Goal: Register for event/course: Sign up to attend an event or enroll in a course

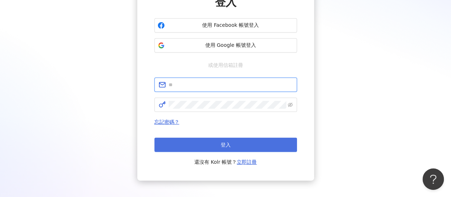
type input "**********"
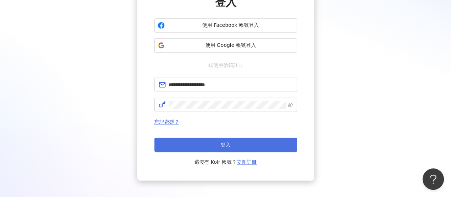
click at [240, 143] on button "登入" at bounding box center [225, 144] width 143 height 14
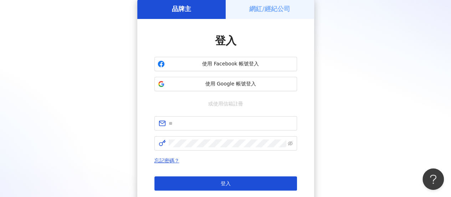
scroll to position [71, 0]
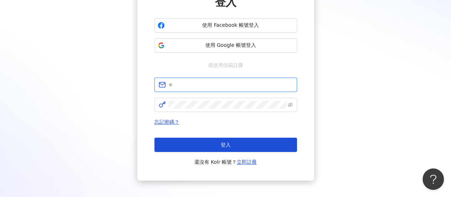
type input "**********"
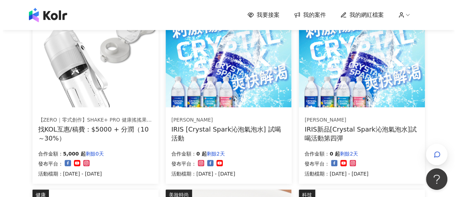
scroll to position [107, 0]
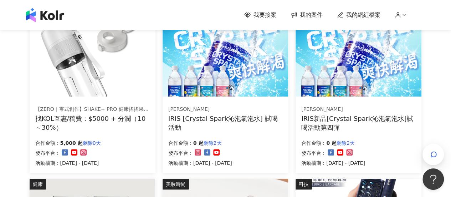
click at [114, 78] on img at bounding box center [93, 49] width 126 height 95
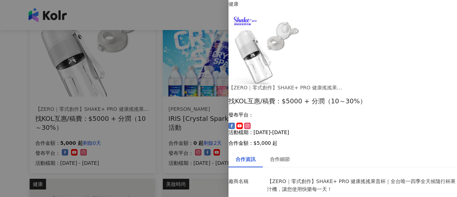
scroll to position [0, 0]
click at [290, 155] on div "合作細節" at bounding box center [280, 159] width 20 height 8
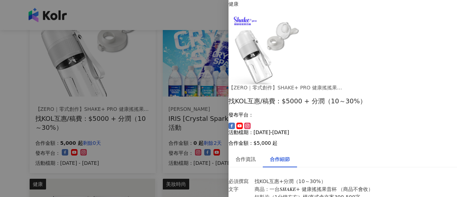
scroll to position [36, 0]
click at [158, 115] on div at bounding box center [228, 98] width 457 height 197
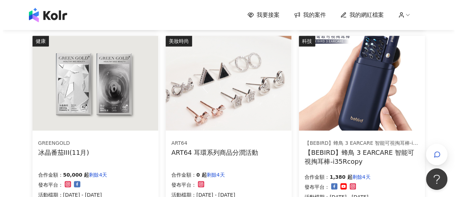
scroll to position [285, 0]
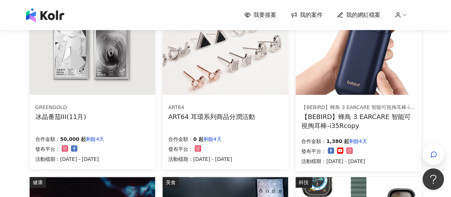
click at [222, 88] on img at bounding box center [226, 47] width 126 height 95
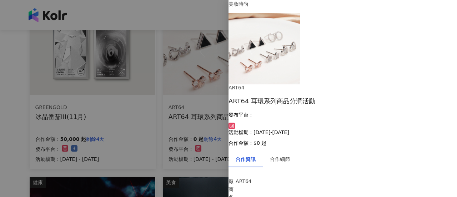
scroll to position [0, 0]
click at [290, 155] on div "合作細節" at bounding box center [280, 159] width 20 height 8
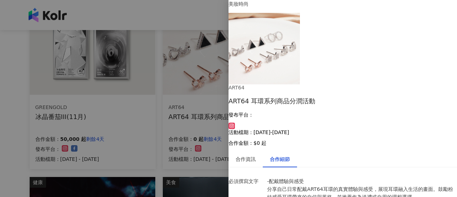
scroll to position [250, 0]
click at [152, 113] on div at bounding box center [228, 98] width 457 height 197
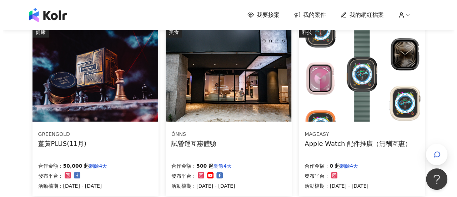
scroll to position [392, 0]
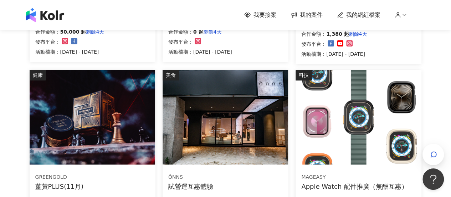
click at [246, 113] on img at bounding box center [226, 117] width 126 height 95
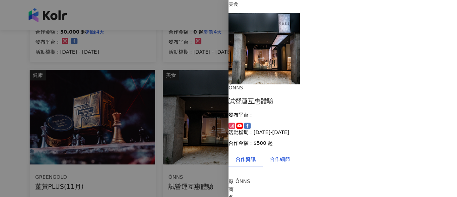
click at [290, 155] on div "合作細節" at bounding box center [280, 159] width 20 height 8
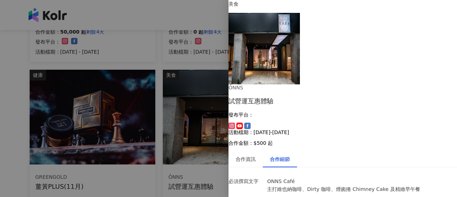
scroll to position [119, 0]
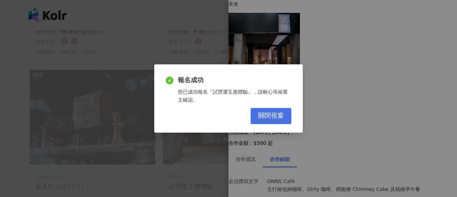
click at [275, 116] on span "關閉視窗" at bounding box center [271, 116] width 26 height 8
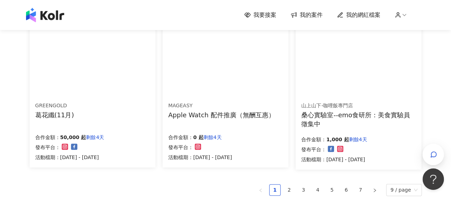
scroll to position [499, 0]
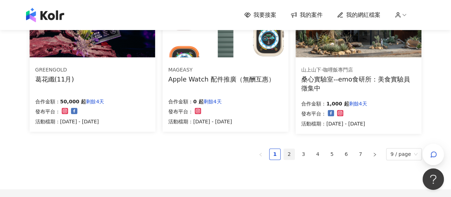
click at [291, 153] on link "2" at bounding box center [289, 153] width 11 height 11
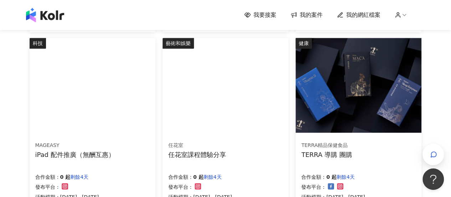
scroll to position [246, 0]
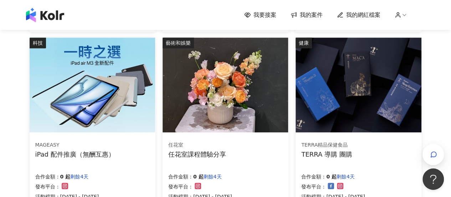
click at [260, 98] on img at bounding box center [226, 84] width 126 height 95
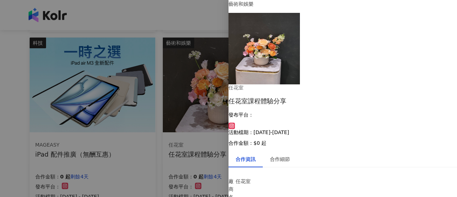
click at [212, 25] on div at bounding box center [228, 98] width 457 height 197
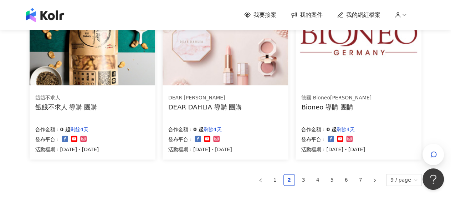
scroll to position [493, 0]
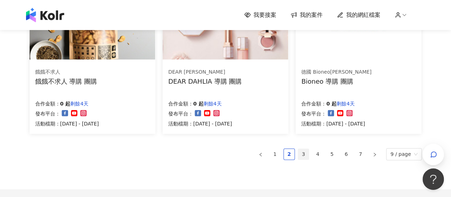
click at [308, 151] on link "3" at bounding box center [303, 153] width 11 height 11
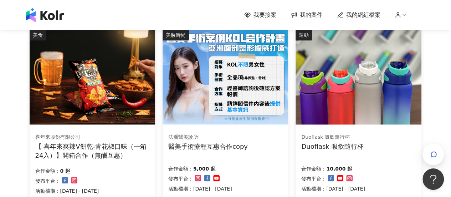
scroll to position [423, 0]
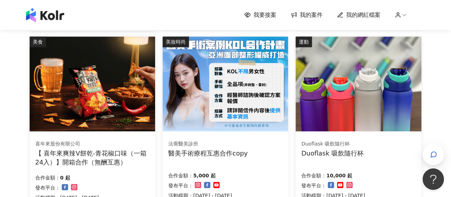
click at [338, 106] on img at bounding box center [359, 83] width 126 height 95
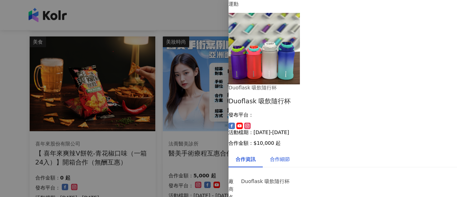
click at [288, 155] on div "合作細節" at bounding box center [280, 159] width 20 height 8
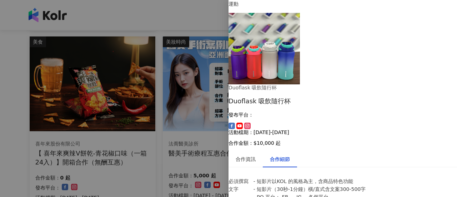
click at [159, 142] on div at bounding box center [228, 98] width 457 height 197
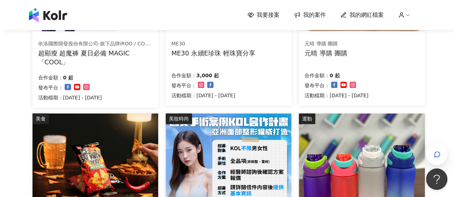
scroll to position [245, 0]
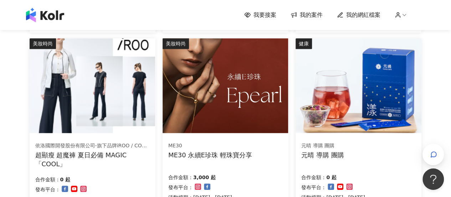
click at [201, 112] on img at bounding box center [226, 85] width 126 height 95
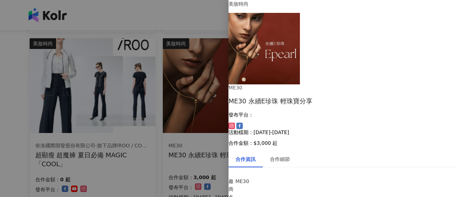
scroll to position [71, 0]
click at [290, 155] on div "合作細節" at bounding box center [280, 159] width 20 height 8
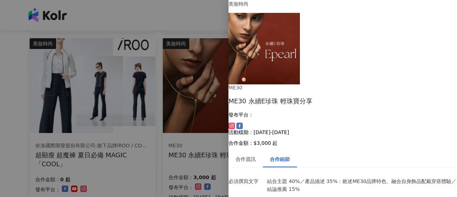
scroll to position [0, 0]
click at [255, 155] on div "合作資訊" at bounding box center [245, 159] width 20 height 8
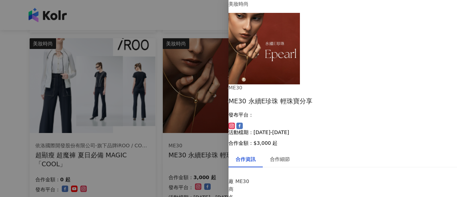
scroll to position [82, 0]
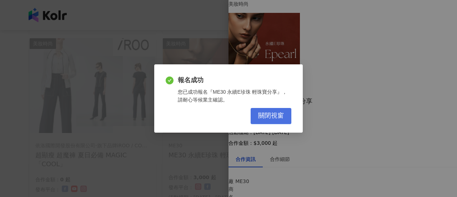
click at [275, 116] on span "關閉視窗" at bounding box center [271, 116] width 26 height 8
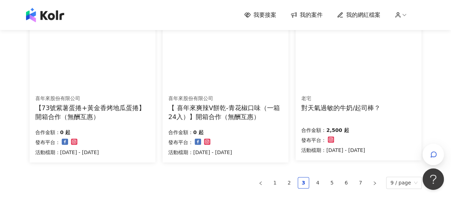
scroll to position [530, 0]
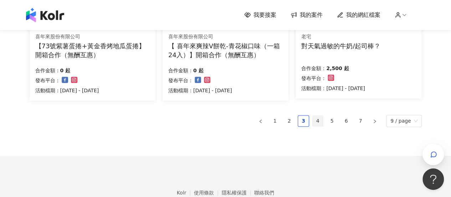
click at [321, 122] on link "4" at bounding box center [317, 120] width 11 height 11
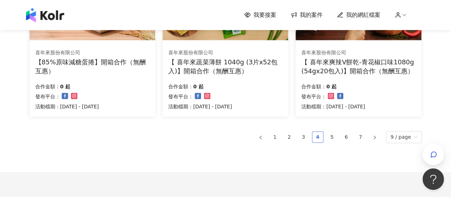
scroll to position [532, 0]
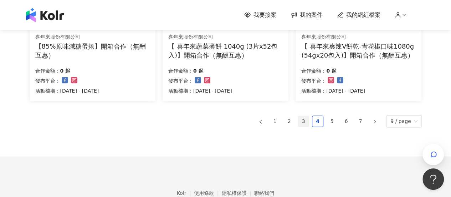
click at [309, 123] on link "3" at bounding box center [303, 121] width 11 height 11
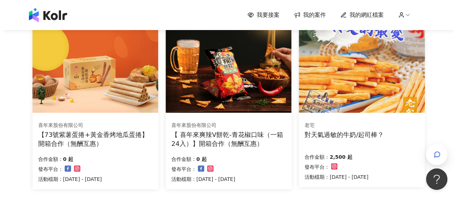
scroll to position [423, 0]
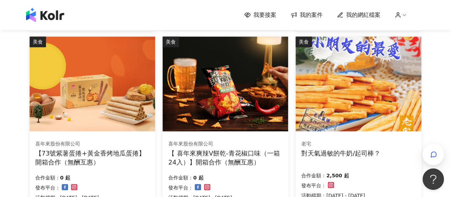
click at [383, 91] on img at bounding box center [359, 83] width 126 height 95
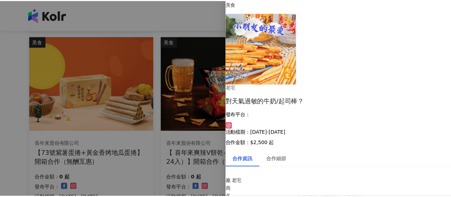
scroll to position [0, 0]
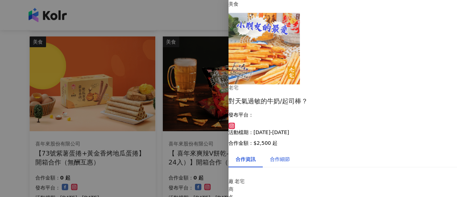
click at [290, 155] on div "合作細節" at bounding box center [280, 159] width 20 height 8
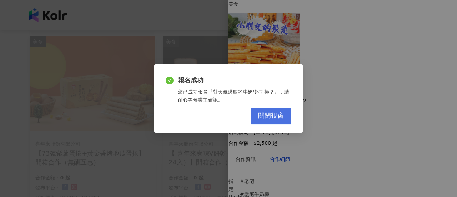
click at [270, 118] on span "關閉視窗" at bounding box center [271, 116] width 26 height 8
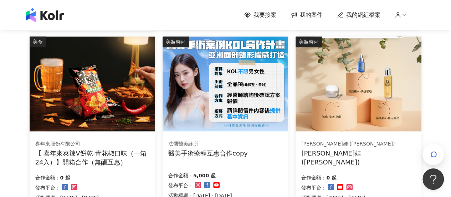
scroll to position [568, 0]
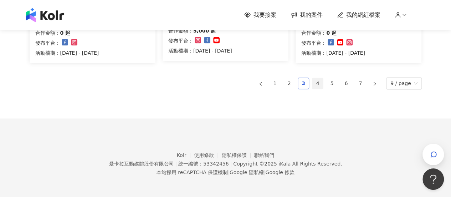
click at [322, 84] on link "4" at bounding box center [317, 83] width 11 height 11
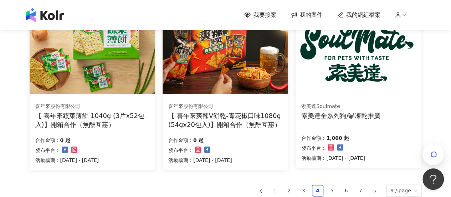
scroll to position [570, 0]
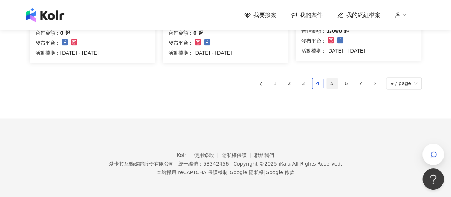
click at [332, 83] on link "5" at bounding box center [332, 83] width 11 height 11
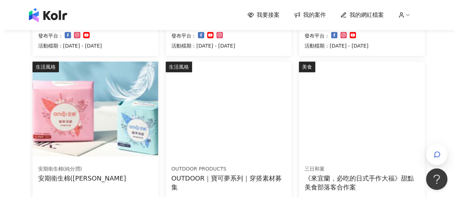
scroll to position [250, 0]
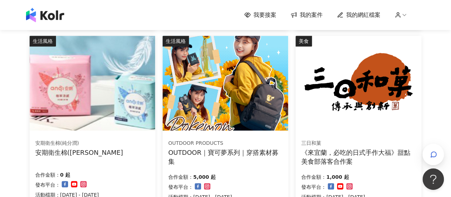
click at [235, 114] on img at bounding box center [226, 83] width 126 height 95
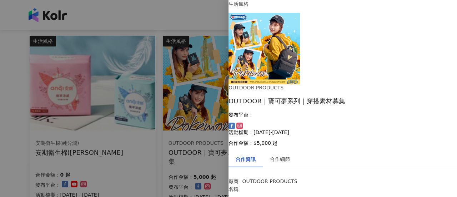
scroll to position [61, 0]
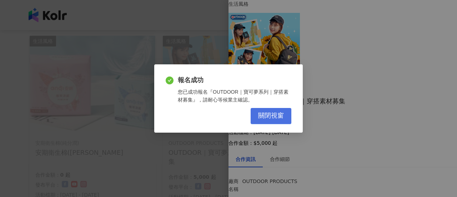
click at [269, 115] on span "關閉視窗" at bounding box center [271, 116] width 26 height 8
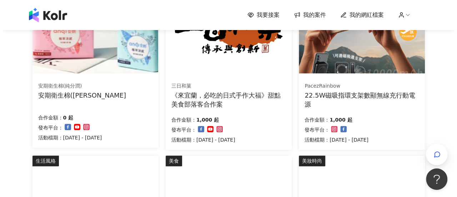
scroll to position [321, 0]
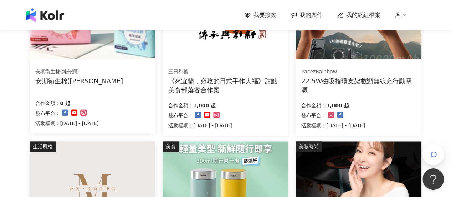
click at [365, 80] on div "22.5W磁吸指環支架數顯無線充行動電源" at bounding box center [358, 85] width 115 height 18
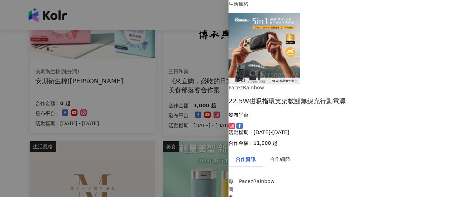
scroll to position [0, 0]
click at [285, 151] on div "合作細節" at bounding box center [280, 159] width 34 height 16
click at [158, 119] on div at bounding box center [228, 98] width 457 height 197
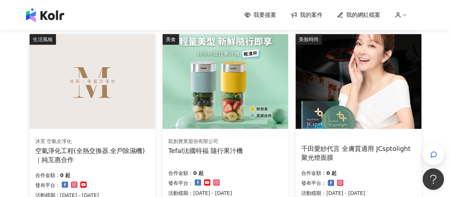
scroll to position [570, 0]
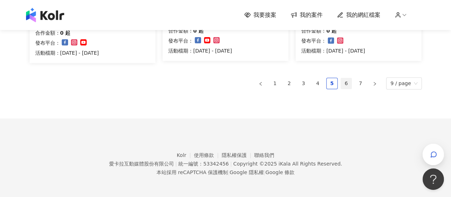
click at [352, 85] on link "6" at bounding box center [346, 83] width 11 height 11
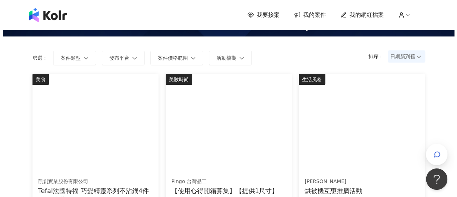
scroll to position [71, 0]
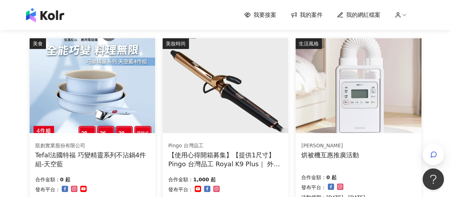
click at [70, 91] on img at bounding box center [93, 85] width 126 height 95
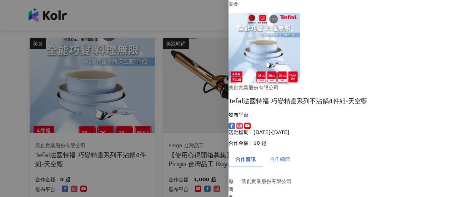
click at [289, 151] on div "合作細節" at bounding box center [280, 159] width 34 height 16
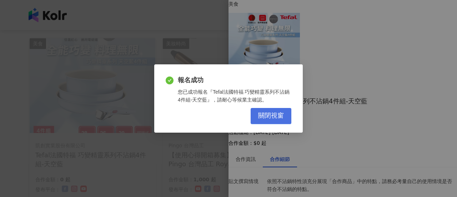
click at [291, 121] on button "關閉視窗" at bounding box center [270, 116] width 41 height 16
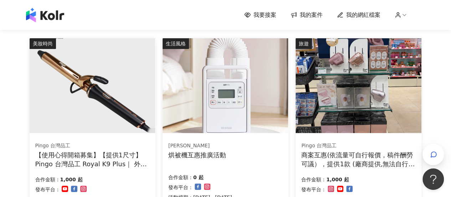
click at [121, 90] on img at bounding box center [93, 85] width 126 height 95
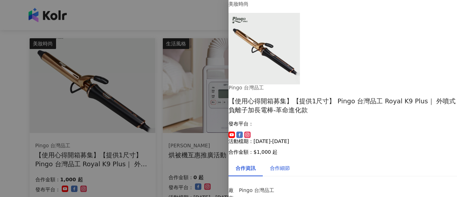
click at [290, 164] on div "合作細節" at bounding box center [280, 168] width 20 height 8
click at [145, 100] on div at bounding box center [228, 98] width 457 height 197
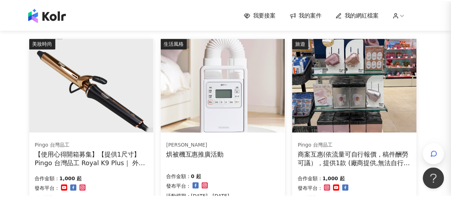
scroll to position [0, 0]
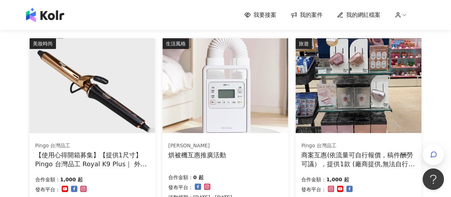
click at [156, 102] on div "美妝時尚 Pingo 台灣品工 【使用心得開箱募集】【提供1尺寸】 Pingo 台灣品工 Royal K9 Plus｜ 外噴式負離子加長電棒-革命進化款 合作…" at bounding box center [92, 123] width 133 height 171
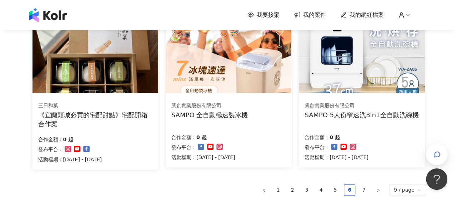
scroll to position [463, 0]
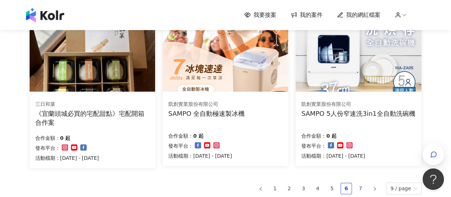
click at [146, 90] on img at bounding box center [93, 44] width 126 height 95
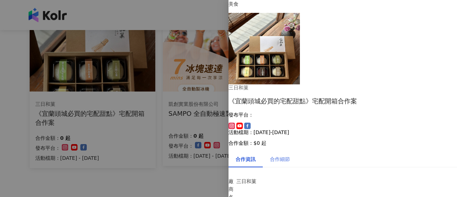
click at [297, 151] on div "合作細節" at bounding box center [280, 159] width 34 height 16
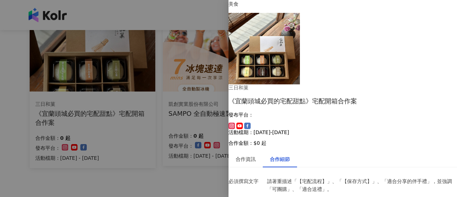
scroll to position [295, 0]
click at [173, 169] on div at bounding box center [228, 98] width 457 height 197
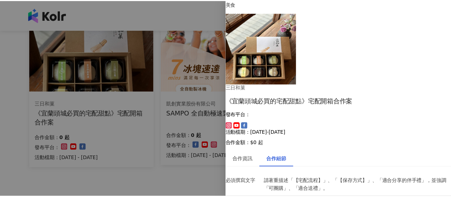
scroll to position [0, 0]
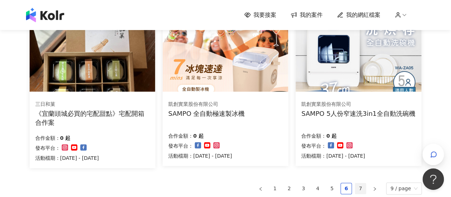
click at [362, 191] on link "7" at bounding box center [360, 188] width 11 height 11
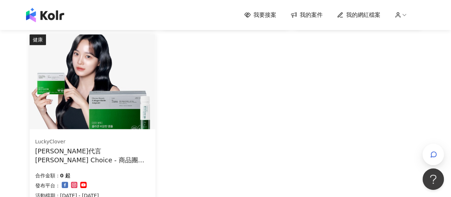
scroll to position [356, 0]
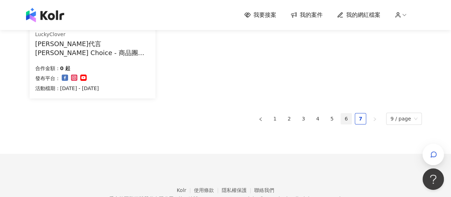
click at [352, 118] on link "6" at bounding box center [346, 118] width 11 height 11
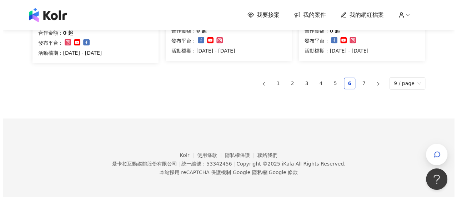
scroll to position [461, 0]
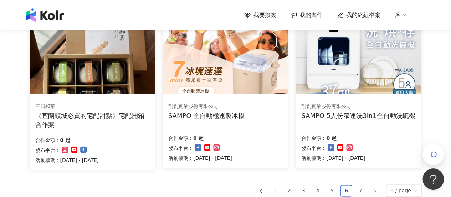
click at [273, 90] on img at bounding box center [226, 46] width 126 height 95
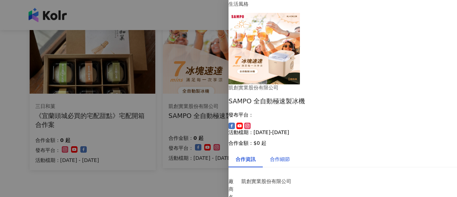
click at [290, 155] on div "合作細節" at bounding box center [280, 159] width 20 height 8
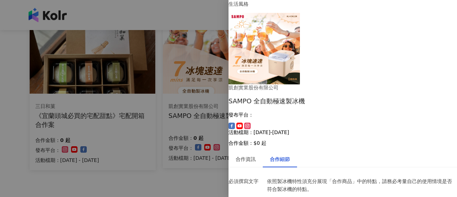
scroll to position [183, 0]
click at [182, 178] on div at bounding box center [228, 98] width 457 height 197
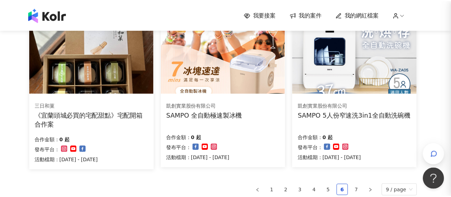
scroll to position [0, 0]
